Goal: Transaction & Acquisition: Book appointment/travel/reservation

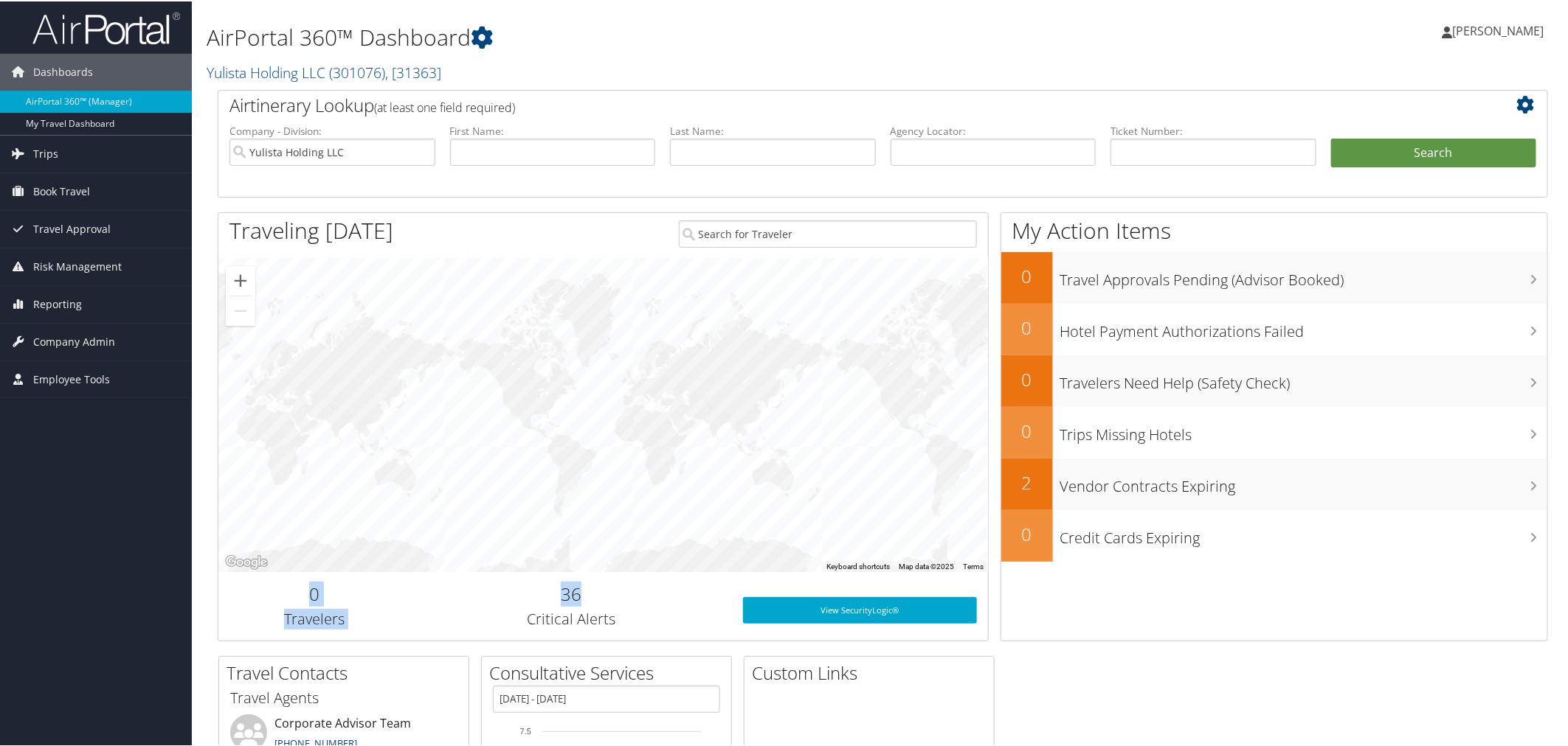
drag, startPoint x: 624, startPoint y: 572, endPoint x: 608, endPoint y: 559, distance: 20.6
click at [608, 559] on div "Traveling Today To navigate the map with touch gestures double-tap and hold you…" at bounding box center [603, 425] width 771 height 429
click at [608, 559] on div at bounding box center [604, 414] width 770 height 313
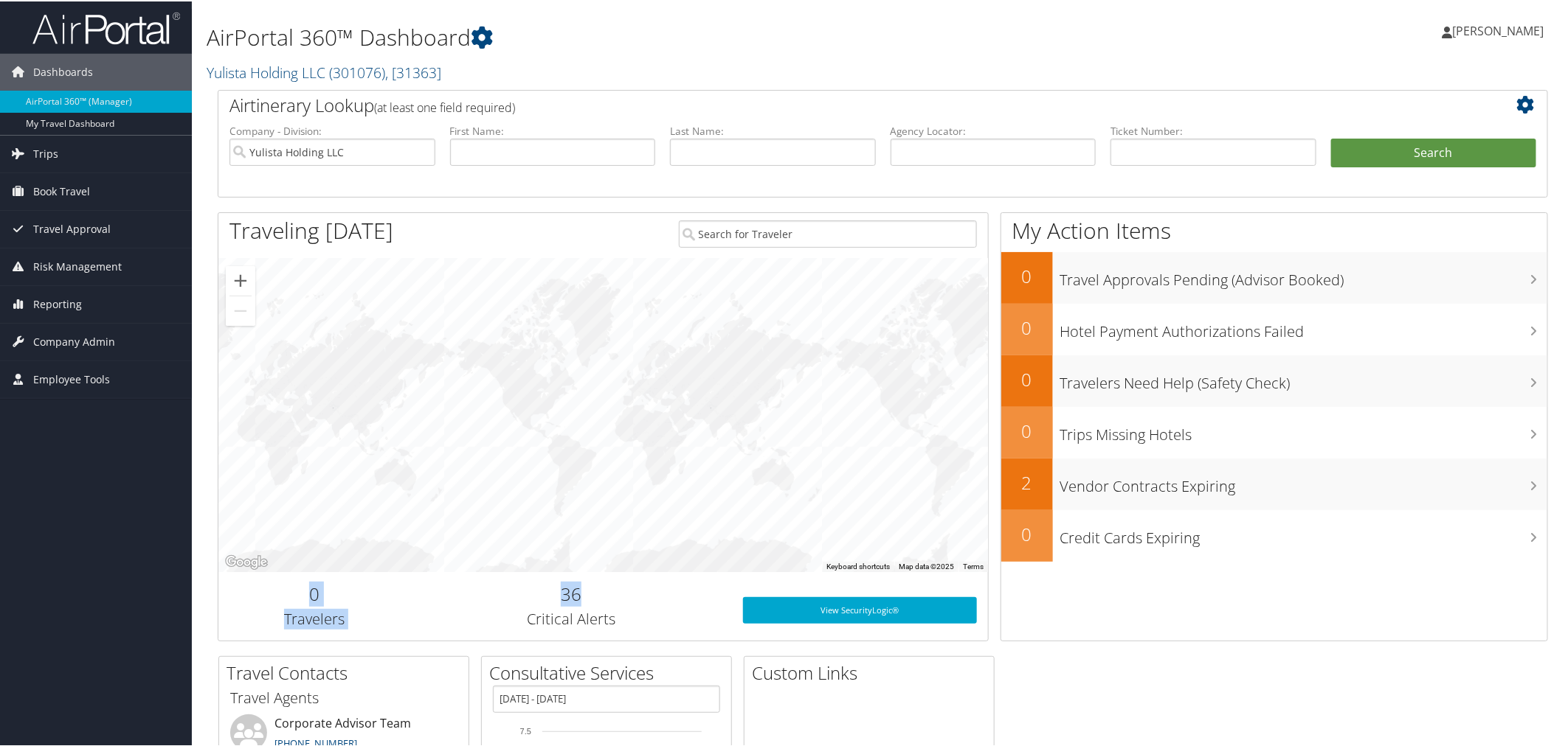
click at [607, 559] on div at bounding box center [604, 414] width 770 height 313
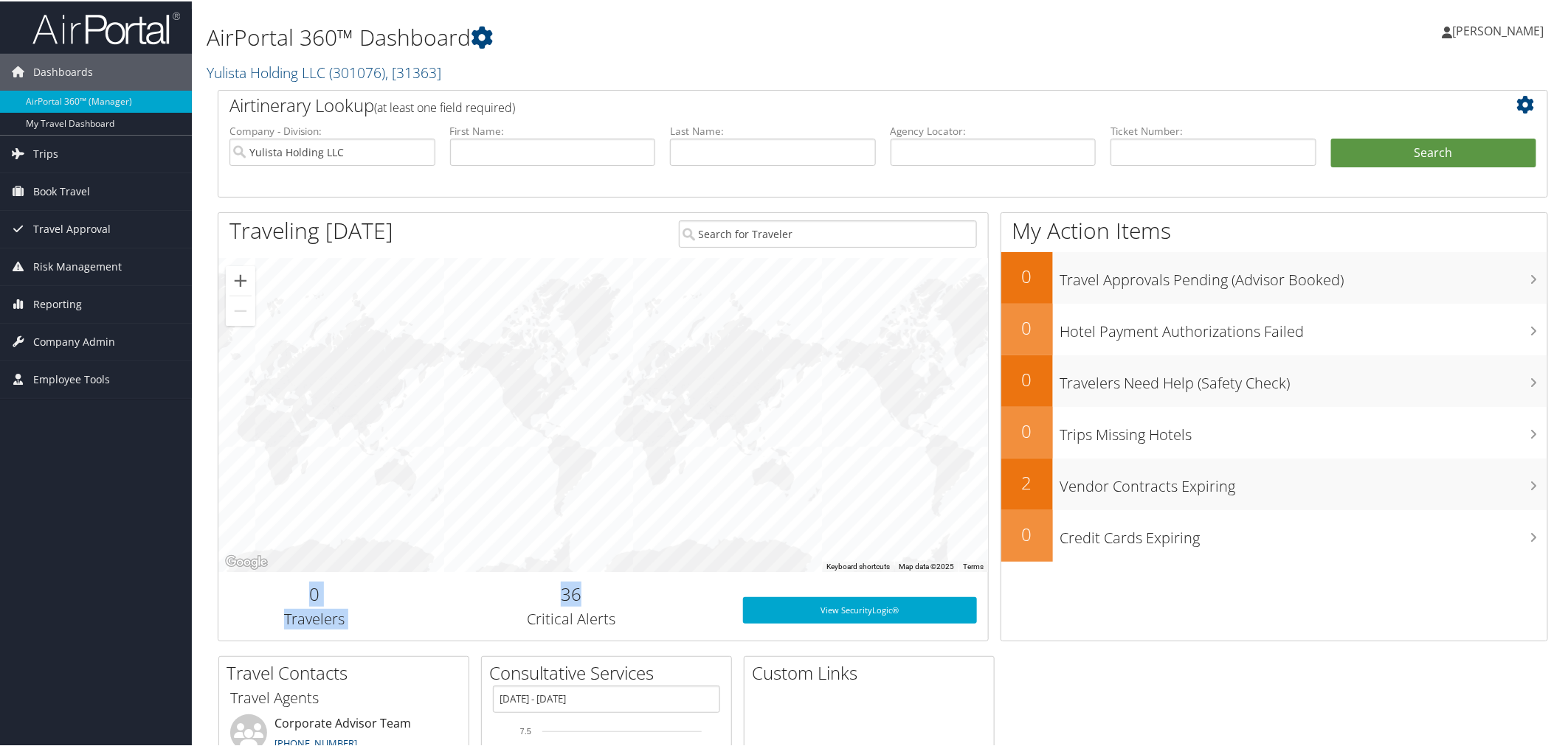
click at [607, 559] on div at bounding box center [604, 414] width 770 height 313
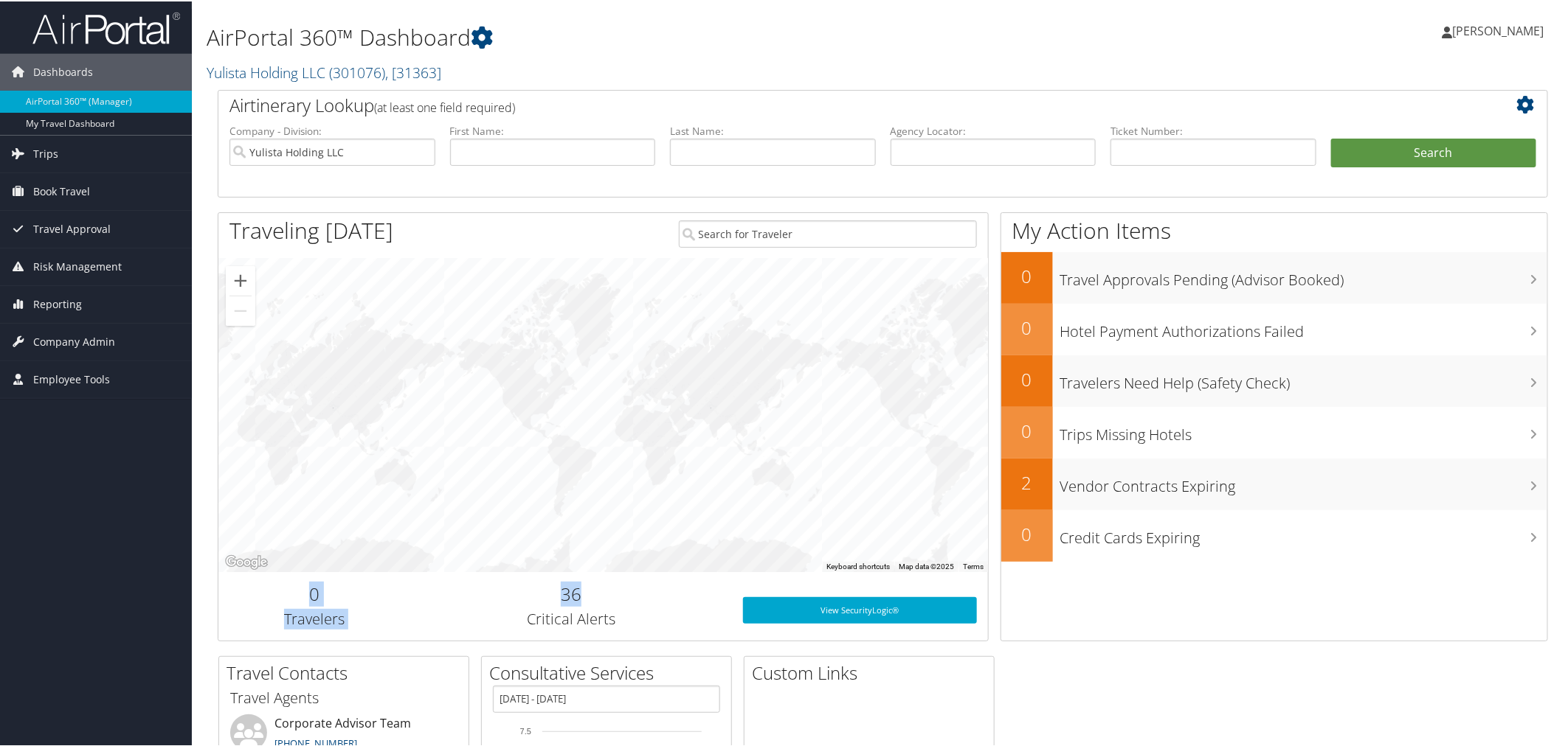
click at [607, 559] on div at bounding box center [604, 414] width 770 height 313
click at [64, 185] on span "Book Travel" at bounding box center [61, 190] width 57 height 37
click at [68, 253] on span "Travel Approval" at bounding box center [71, 271] width 78 height 37
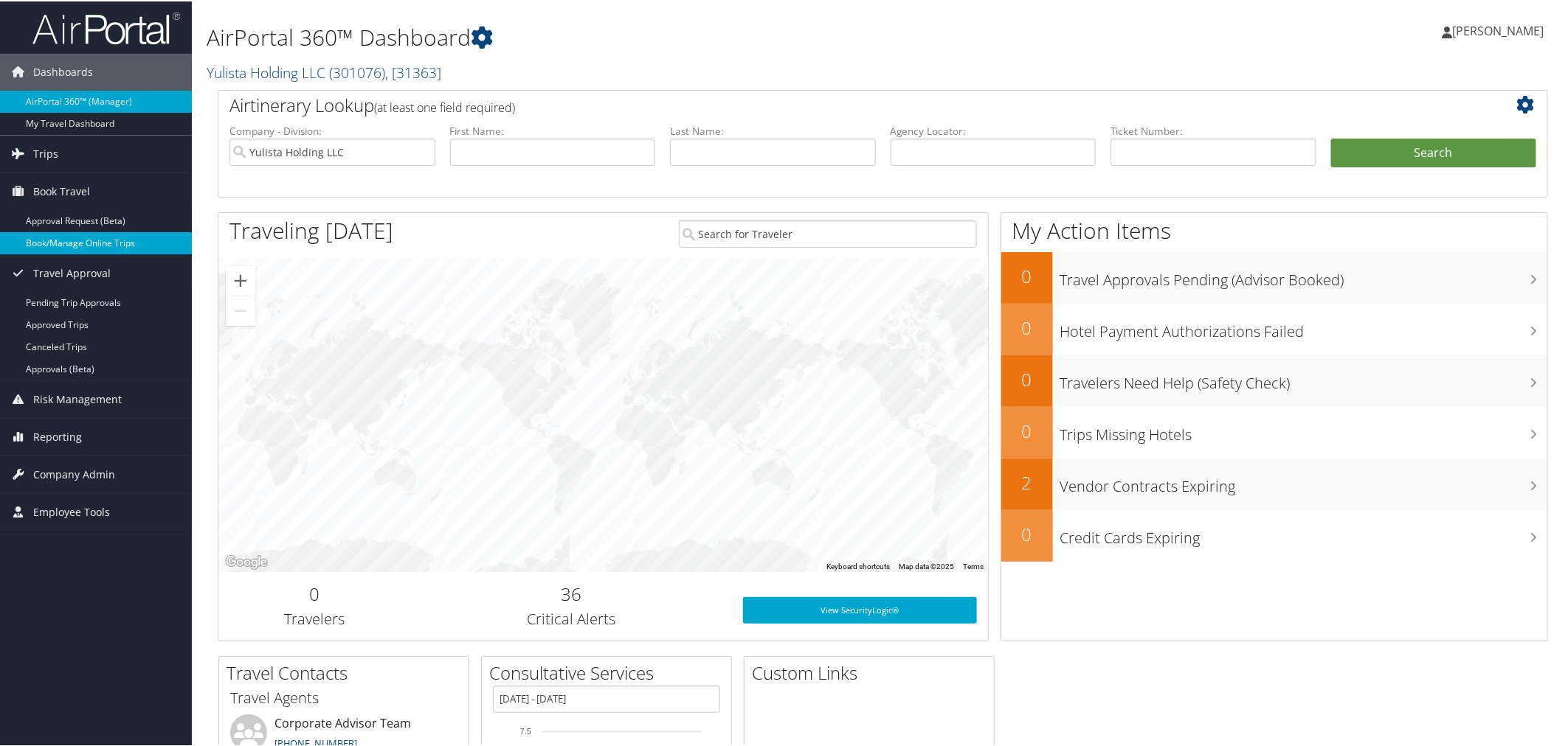
click at [68, 249] on link "Book/Manage Online Trips" at bounding box center [96, 242] width 192 height 23
